Goal: Check status

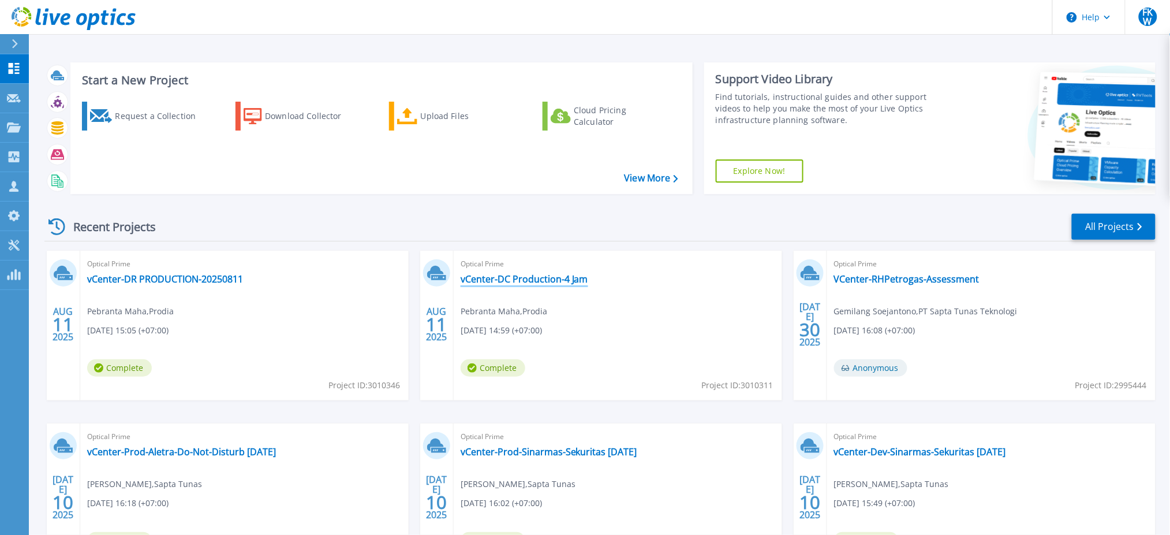
drag, startPoint x: 539, startPoint y: 272, endPoint x: 516, endPoint y: 286, distance: 27.4
drag, startPoint x: 516, startPoint y: 286, endPoint x: 465, endPoint y: 278, distance: 50.9
click at [462, 277] on link "vCenter-DC Production-4 Jam" at bounding box center [525, 279] width 128 height 12
click at [476, 280] on link "vCenter-DC Production-4 Jam" at bounding box center [525, 279] width 128 height 12
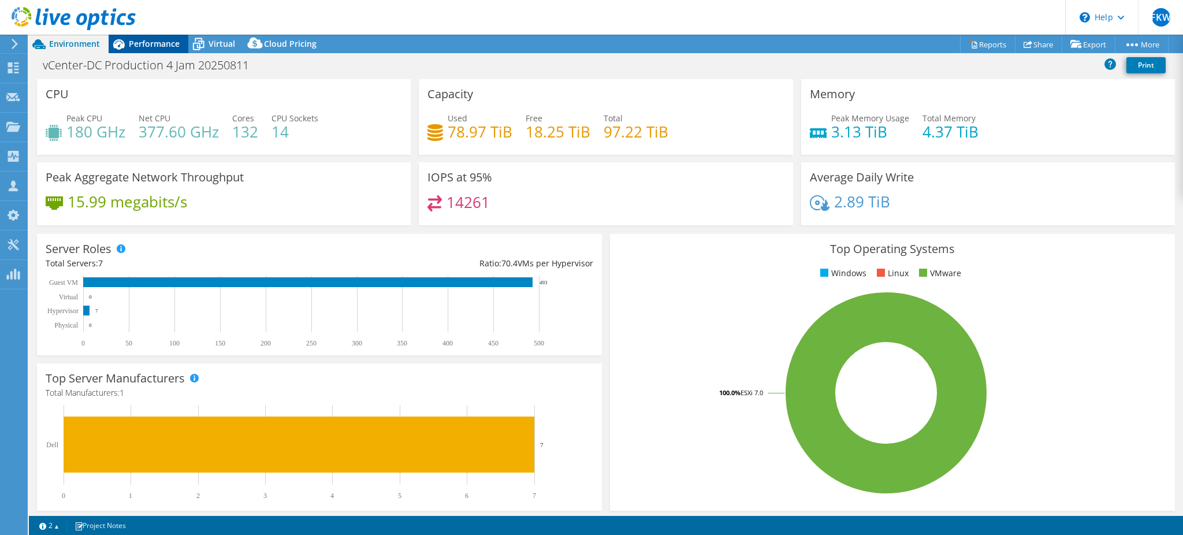
click at [139, 43] on span "Performance" at bounding box center [154, 43] width 51 height 11
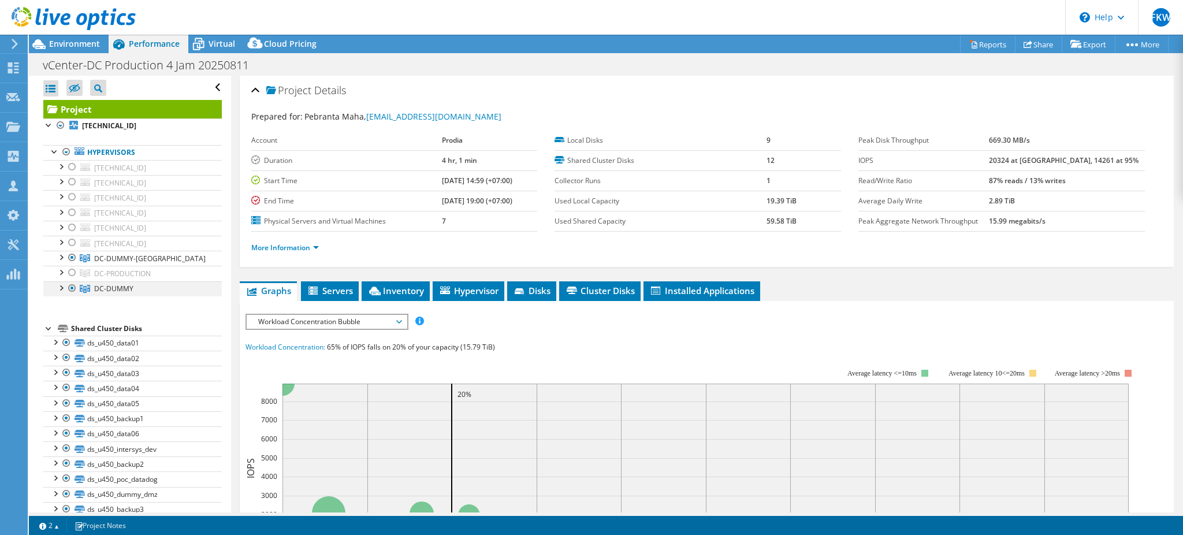
drag, startPoint x: 69, startPoint y: 256, endPoint x: 76, endPoint y: 282, distance: 26.7
click at [70, 256] on div at bounding box center [72, 258] width 12 height 14
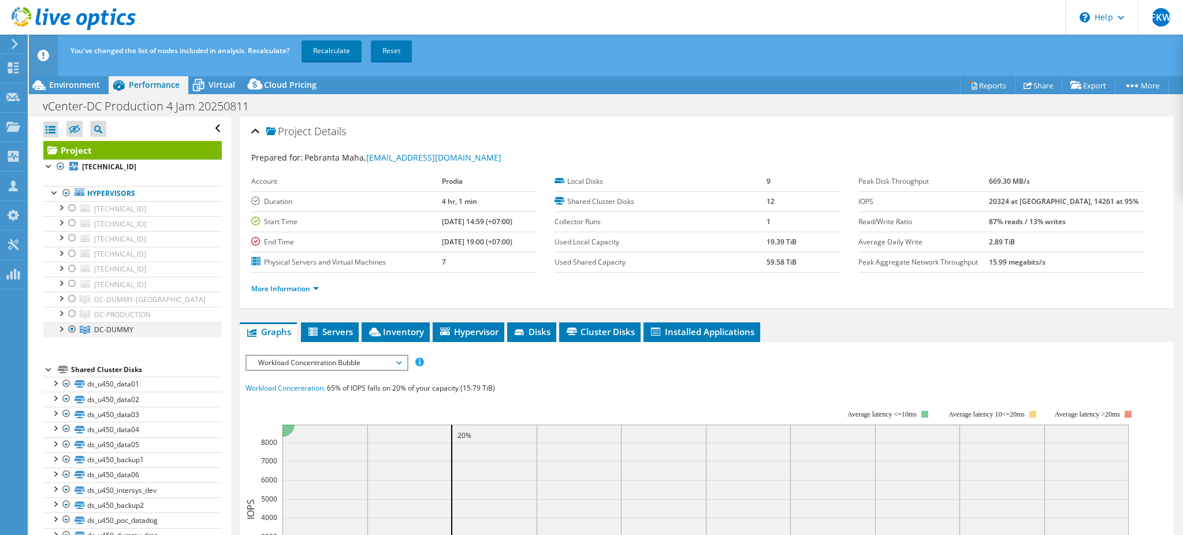
click at [72, 330] on div at bounding box center [72, 329] width 12 height 14
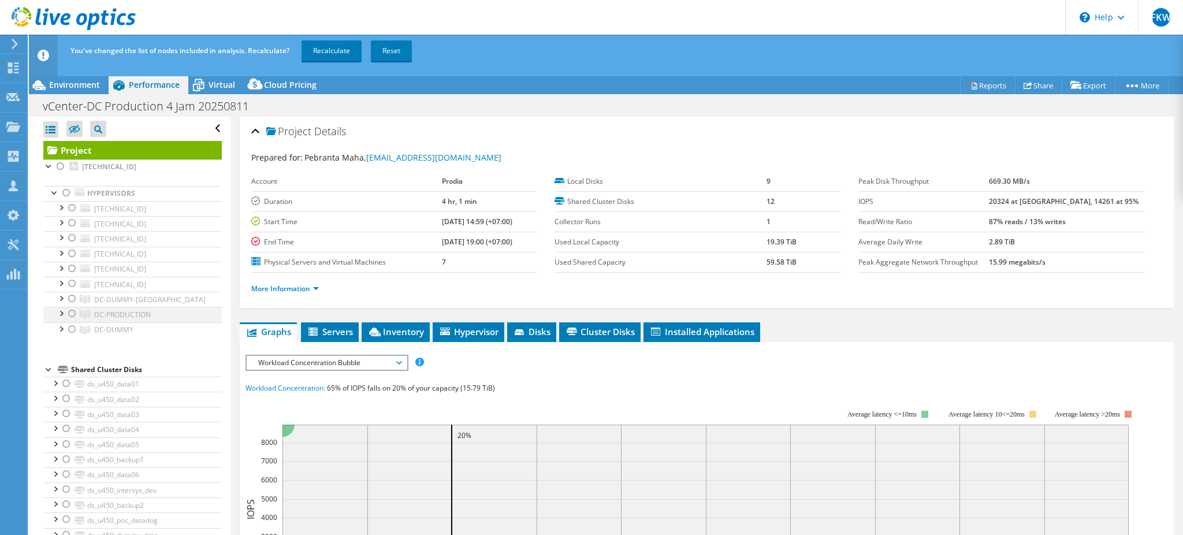
click at [74, 318] on div at bounding box center [72, 314] width 12 height 14
click at [77, 218] on div at bounding box center [72, 223] width 12 height 14
click at [70, 267] on div at bounding box center [72, 269] width 12 height 14
click at [338, 51] on link "Recalculate" at bounding box center [331, 50] width 60 height 21
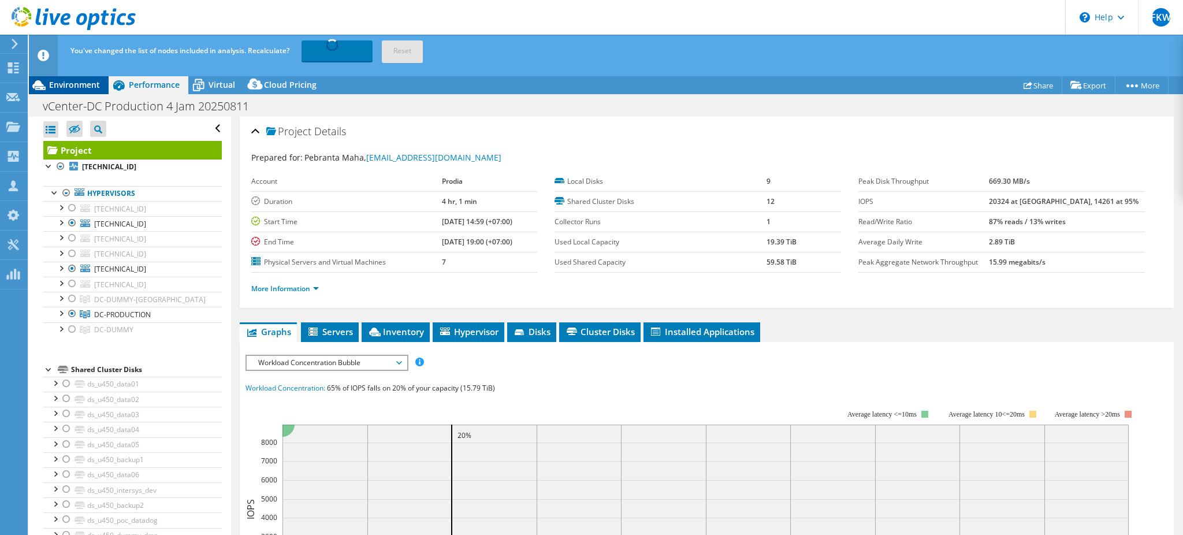
click at [83, 87] on span "Environment" at bounding box center [74, 84] width 51 height 11
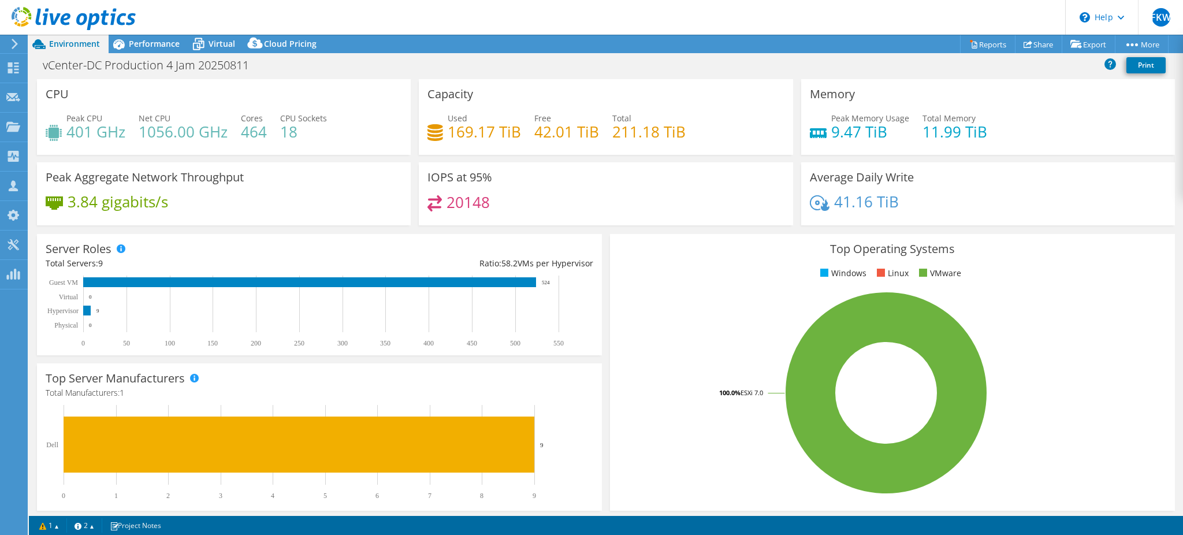
click at [161, 138] on h4 "1056.00 GHz" at bounding box center [183, 131] width 89 height 13
copy h4 "1056.00"
